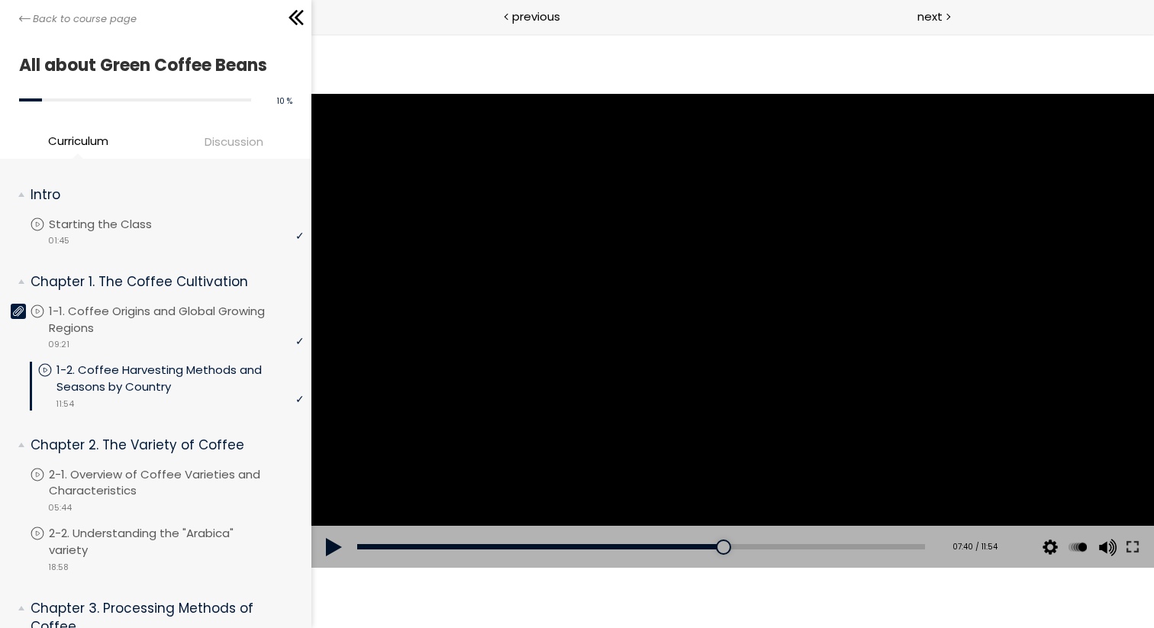
scroll to position [48, 0]
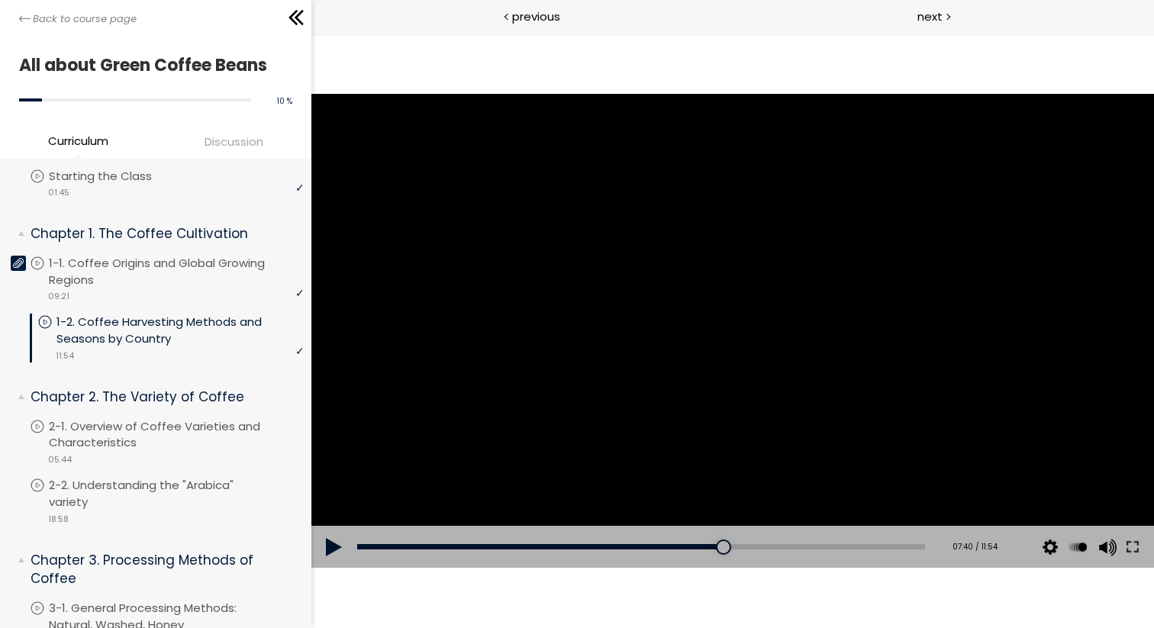
click at [721, 271] on div at bounding box center [732, 331] width 843 height 474
click at [658, 257] on div at bounding box center [732, 331] width 843 height 474
click at [662, 257] on div at bounding box center [732, 331] width 843 height 474
click at [679, 280] on div at bounding box center [732, 331] width 843 height 474
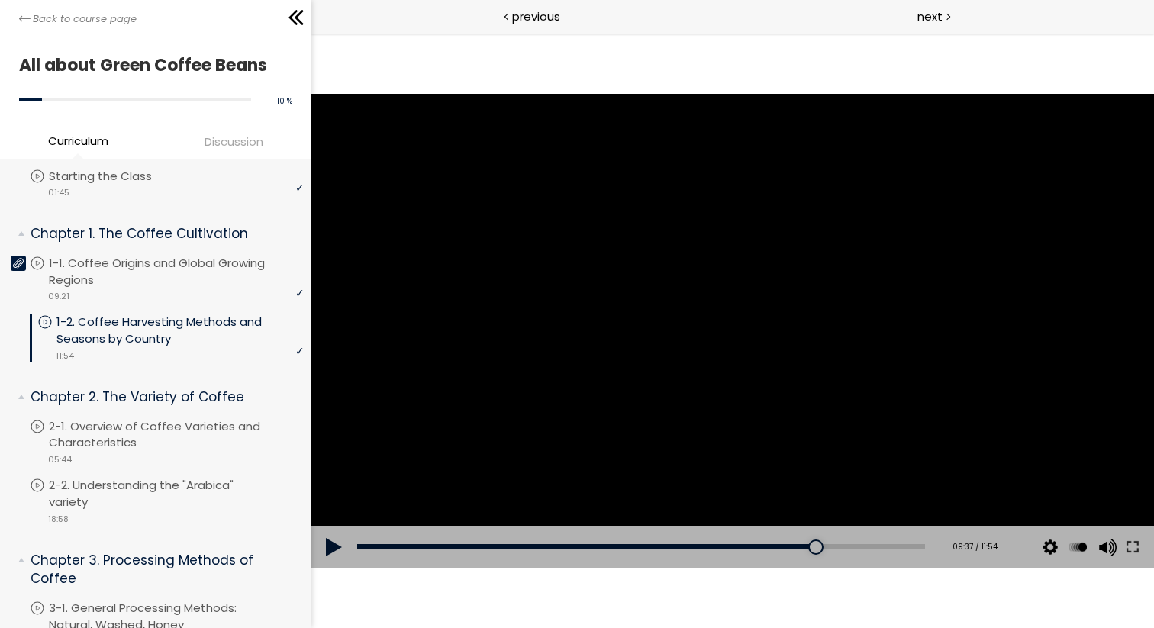
click at [673, 276] on div at bounding box center [732, 331] width 843 height 474
click at [698, 257] on div at bounding box center [732, 331] width 843 height 474
click at [697, 250] on div at bounding box center [732, 331] width 843 height 474
click at [695, 225] on div at bounding box center [732, 331] width 843 height 474
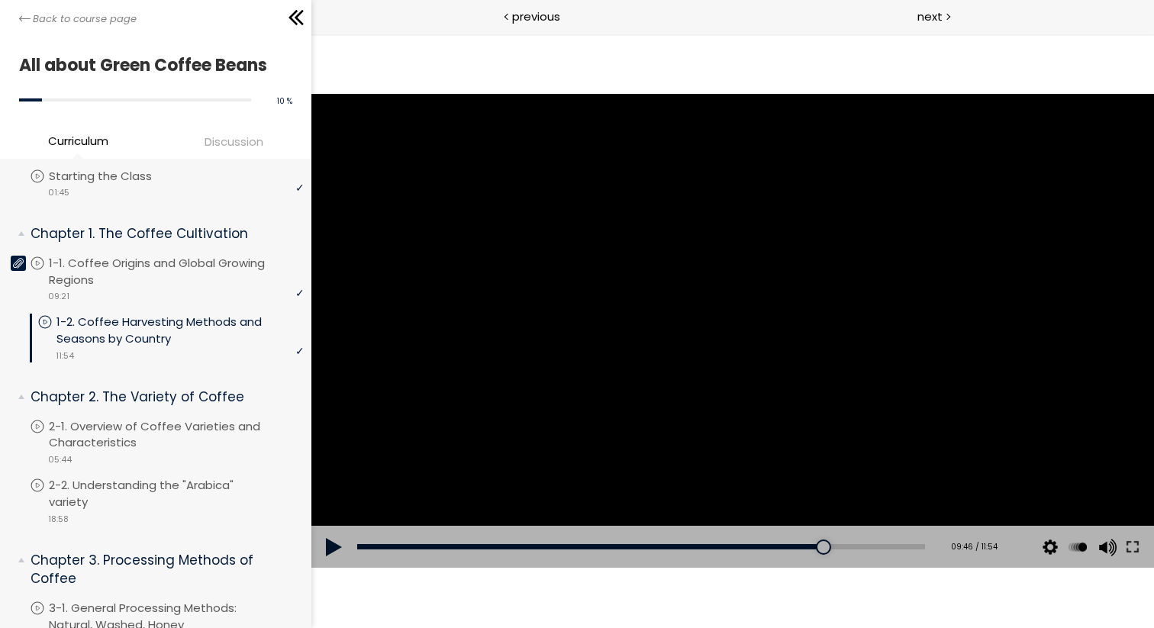
click at [722, 265] on div at bounding box center [732, 331] width 843 height 474
click at [750, 279] on div at bounding box center [732, 331] width 843 height 474
click at [782, 295] on div at bounding box center [732, 331] width 843 height 474
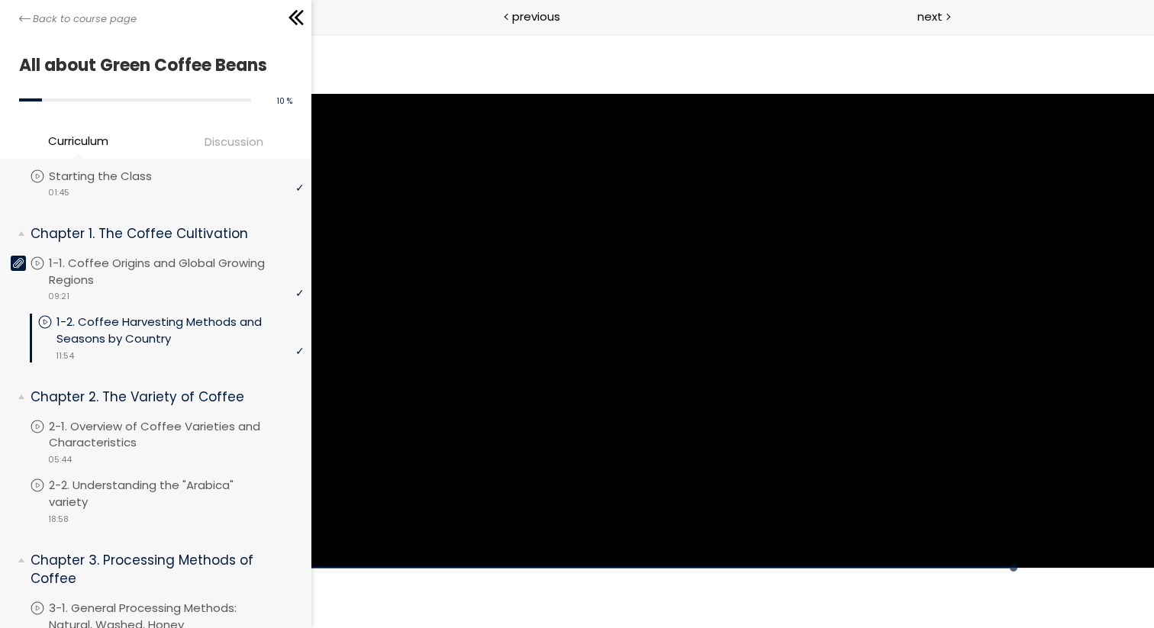
click at [782, 295] on div at bounding box center [732, 331] width 843 height 474
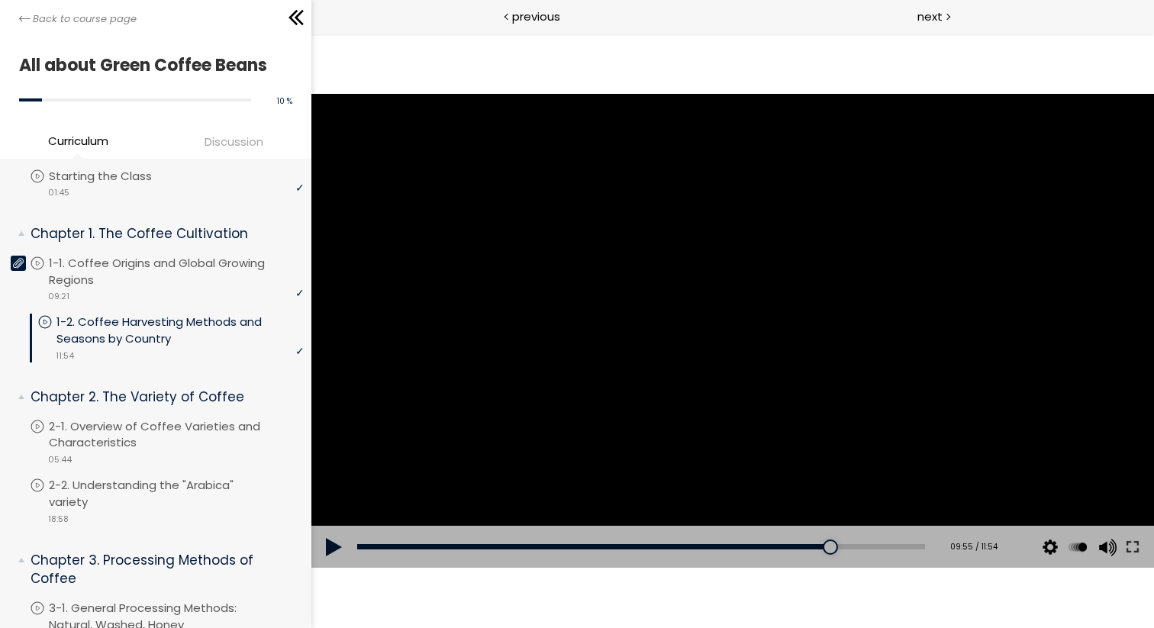
click at [799, 300] on div at bounding box center [732, 331] width 843 height 474
click at [800, 300] on div at bounding box center [732, 331] width 843 height 474
click at [811, 308] on div at bounding box center [732, 331] width 843 height 474
click at [837, 310] on div at bounding box center [732, 331] width 843 height 474
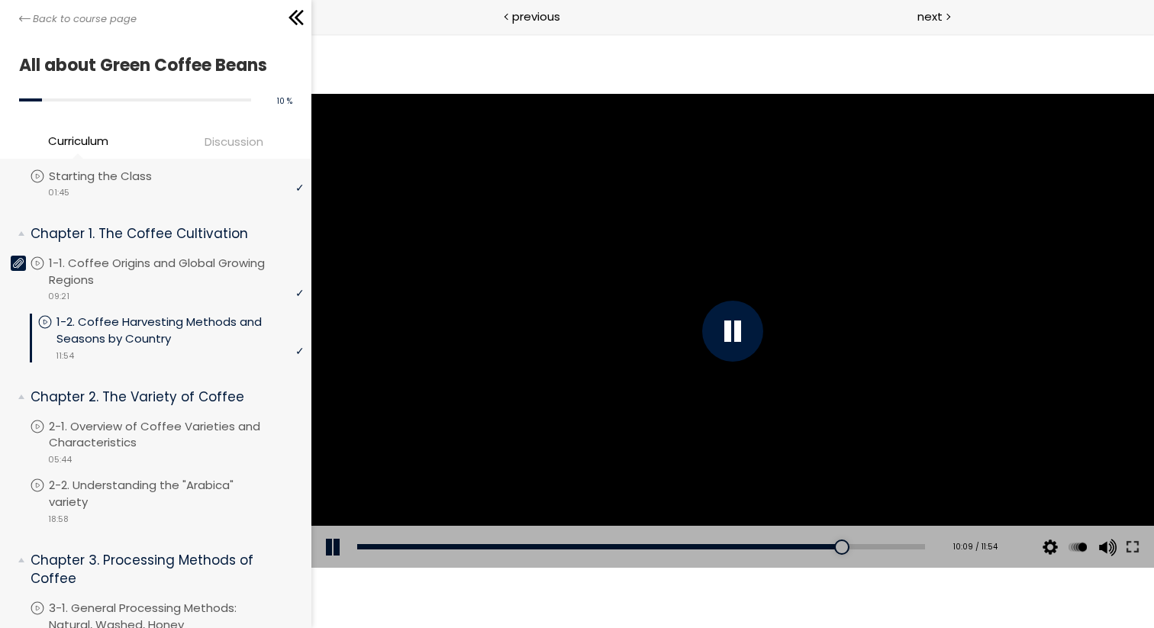
click at [895, 318] on div at bounding box center [732, 331] width 843 height 474
click at [907, 318] on div at bounding box center [732, 331] width 843 height 474
click at [921, 327] on div at bounding box center [732, 331] width 843 height 474
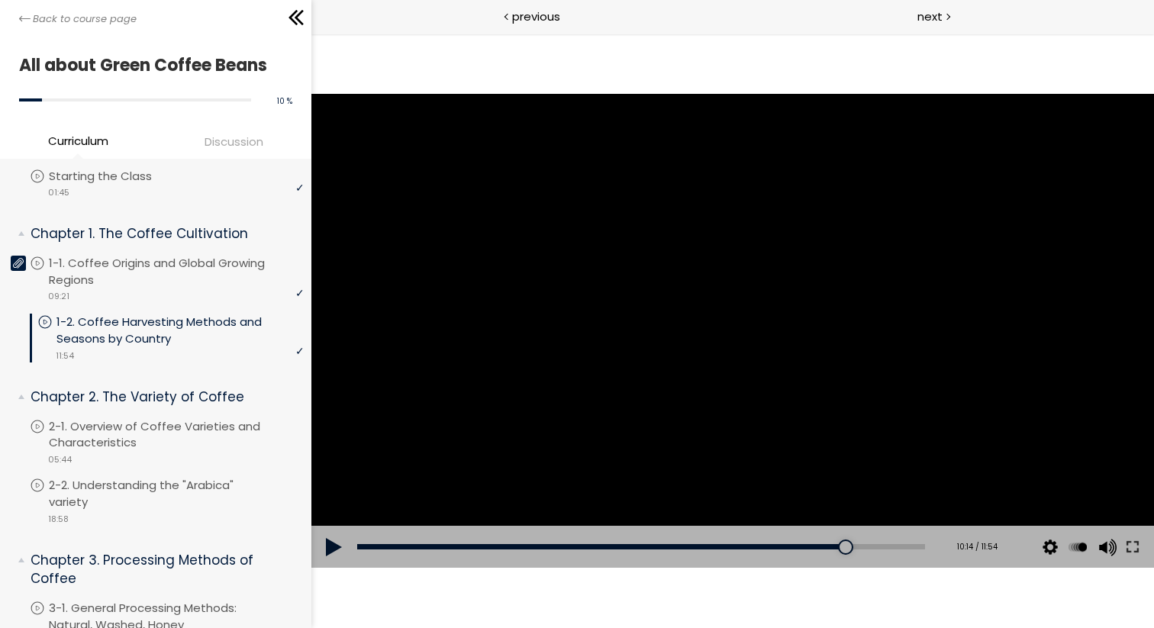
click at [915, 288] on div at bounding box center [732, 331] width 843 height 474
click at [914, 254] on div at bounding box center [732, 331] width 843 height 474
click at [968, 285] on div at bounding box center [732, 331] width 843 height 474
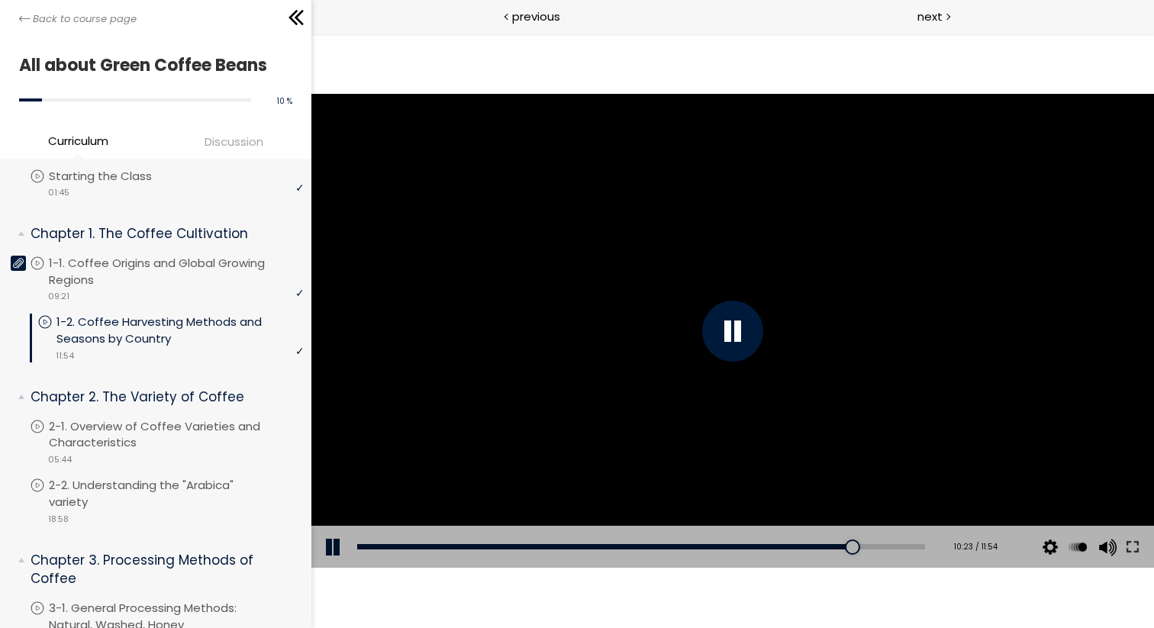
click at [1008, 311] on div at bounding box center [732, 331] width 843 height 474
click at [1079, 289] on div at bounding box center [732, 331] width 843 height 474
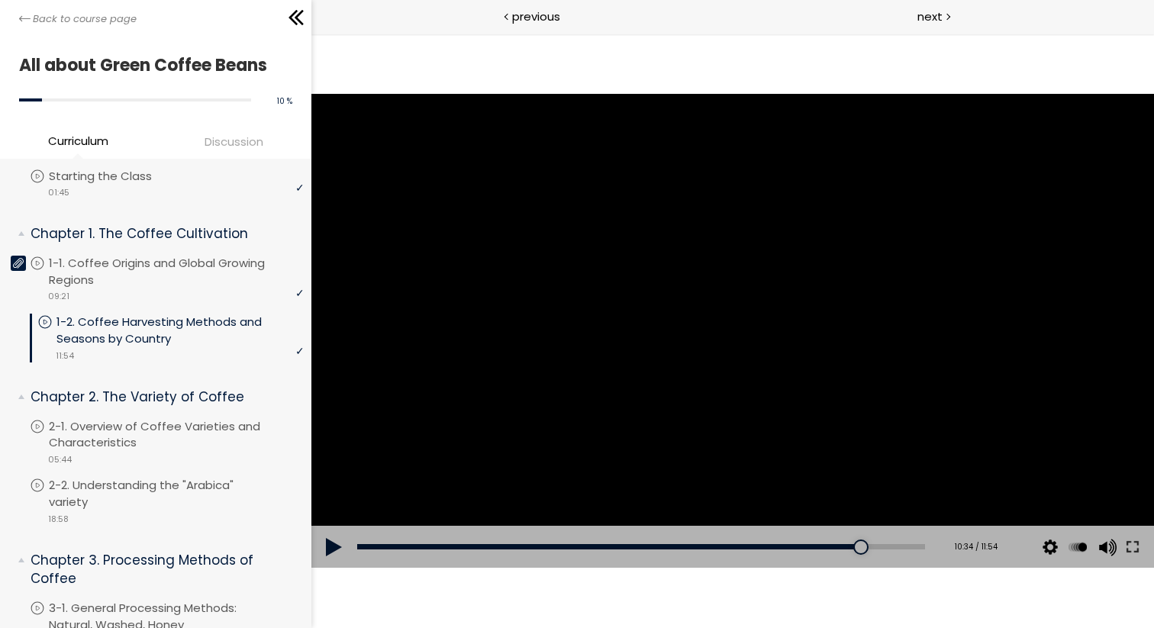
click at [1114, 280] on div at bounding box center [732, 331] width 843 height 474
click at [1092, 258] on div at bounding box center [732, 331] width 843 height 474
click at [1092, 256] on div at bounding box center [732, 331] width 843 height 474
click at [1090, 263] on div at bounding box center [732, 331] width 843 height 474
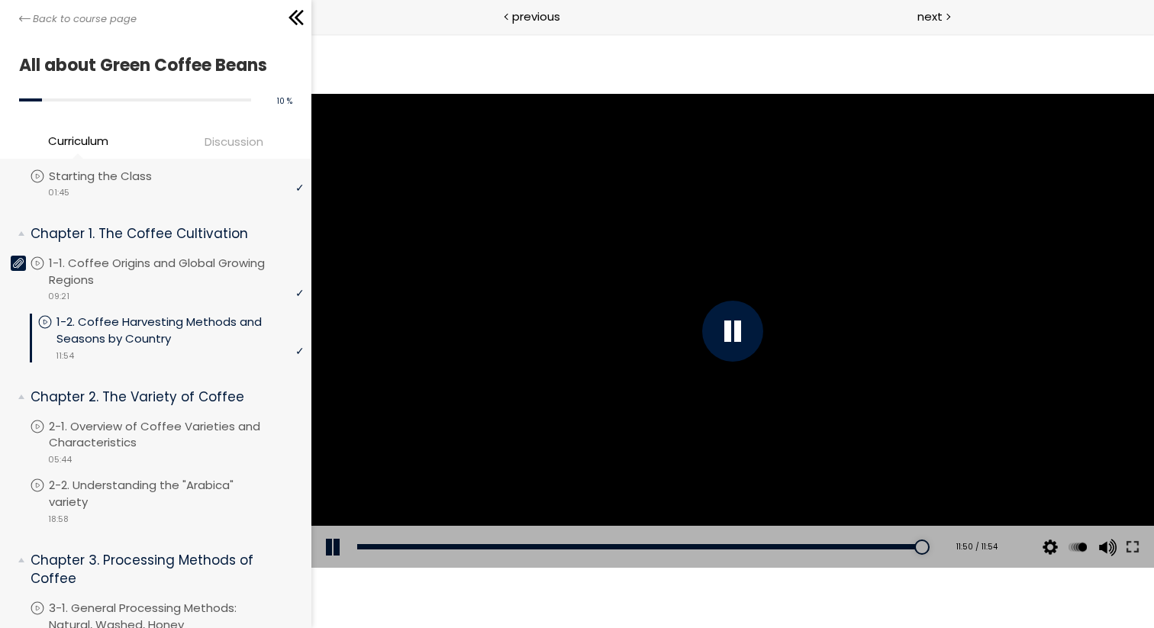
click at [1114, 344] on div at bounding box center [732, 331] width 843 height 474
